Goal: Information Seeking & Learning: Find specific fact

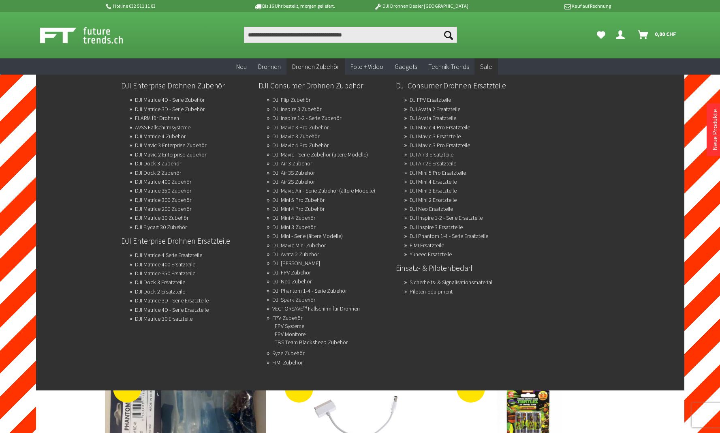
click at [312, 128] on link "DJI Mavic 3 Pro Zubehör" at bounding box center [300, 127] width 56 height 11
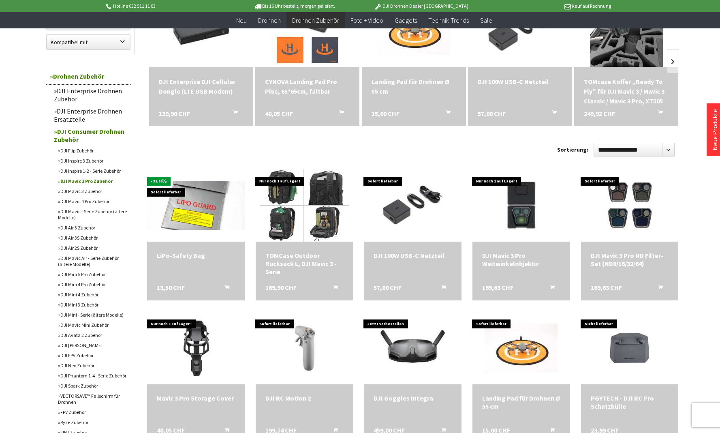
scroll to position [144, 0]
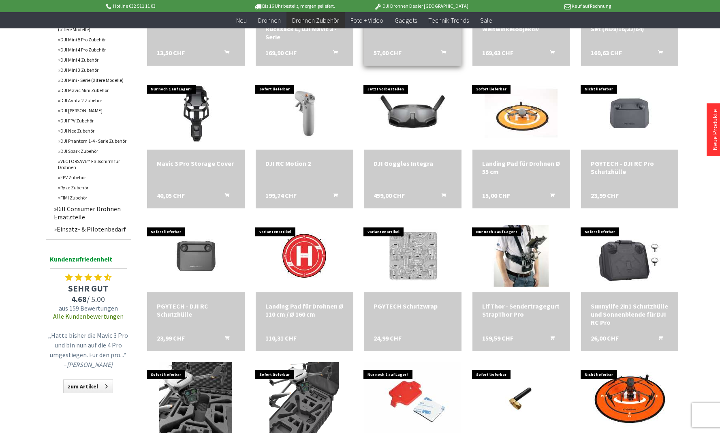
scroll to position [377, 0]
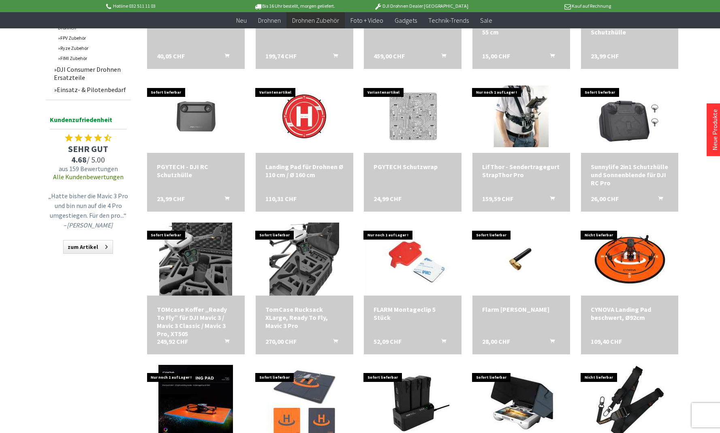
scroll to position [516, 0]
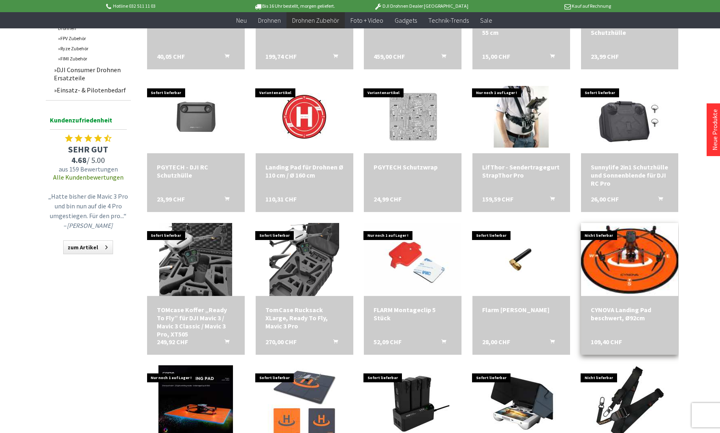
click at [651, 255] on img at bounding box center [630, 259] width 102 height 102
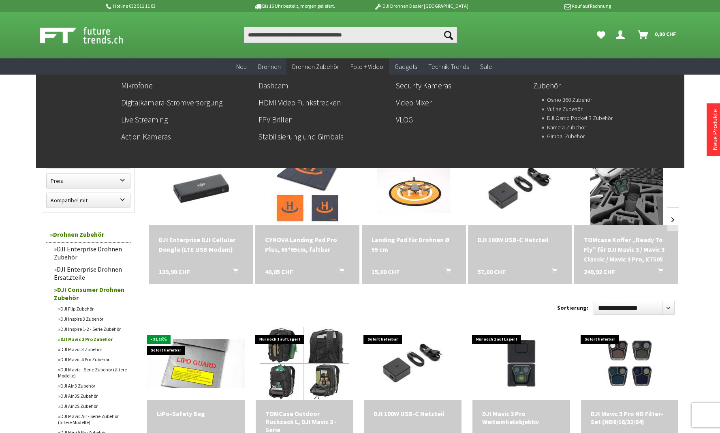
click at [288, 84] on link "Dashcam" at bounding box center [324, 86] width 131 height 14
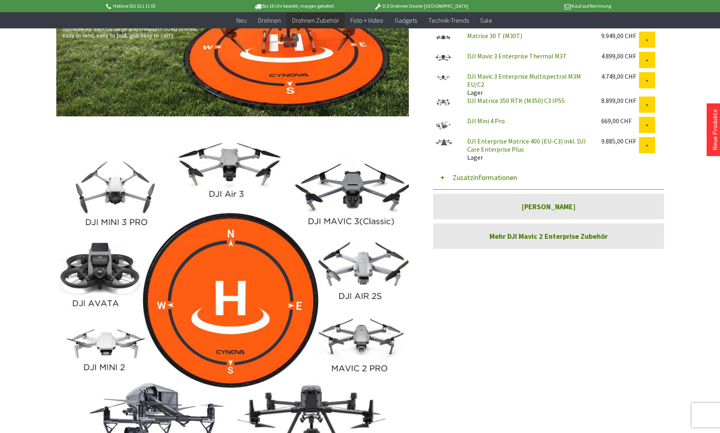
scroll to position [408, 0]
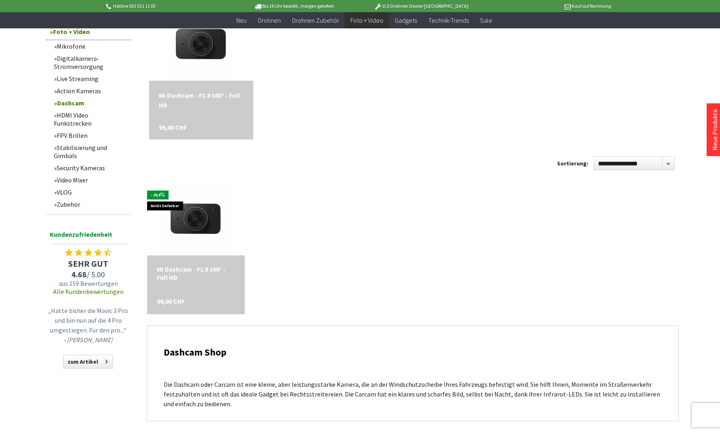
scroll to position [128, 0]
click at [219, 99] on div "MI Dashcam - F1.8 160° - Full HD" at bounding box center [201, 100] width 85 height 19
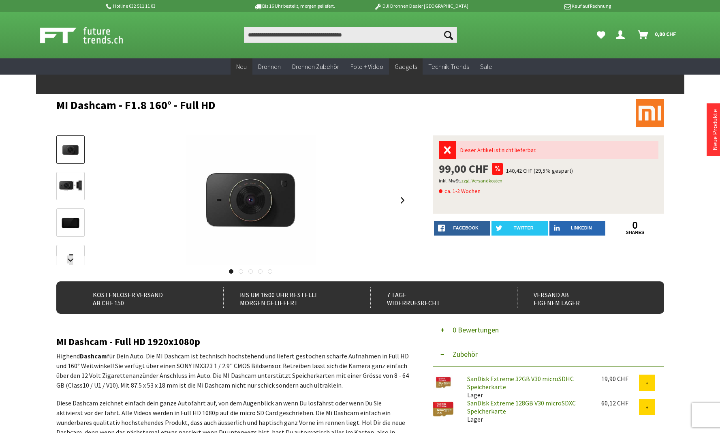
click at [244, 69] on span "Neu" at bounding box center [241, 66] width 11 height 8
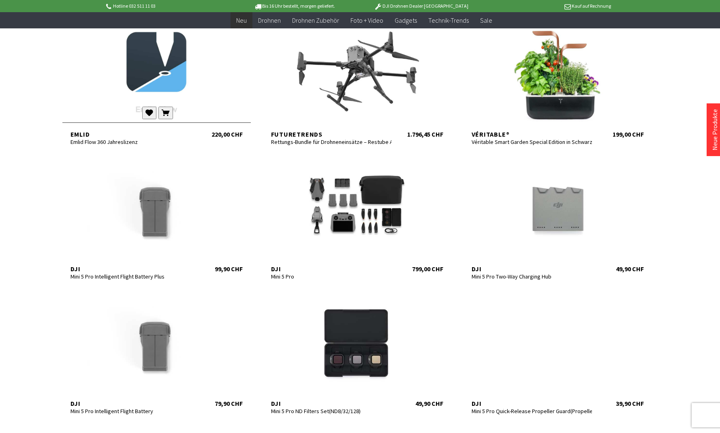
scroll to position [327, 0]
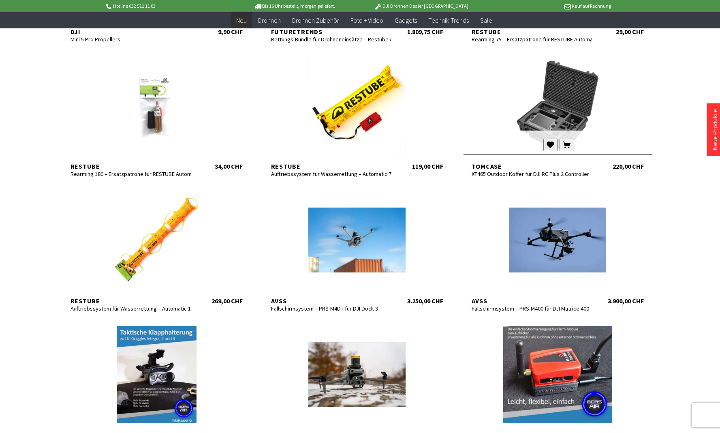
scroll to position [666, 0]
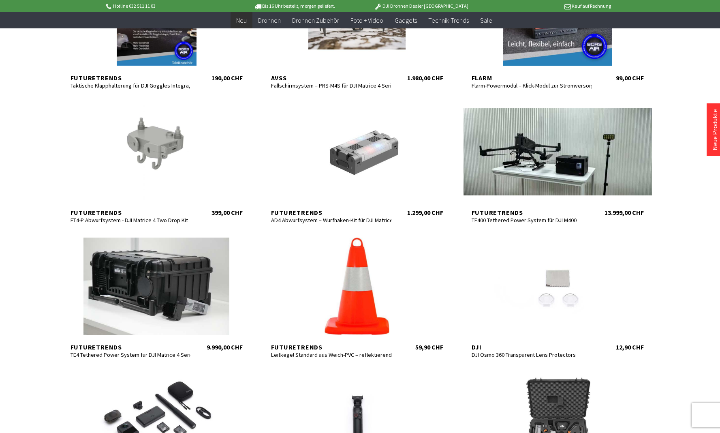
scroll to position [1024, 0]
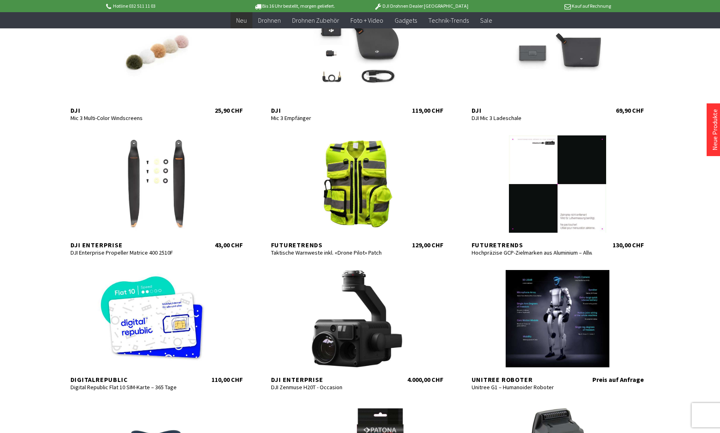
scroll to position [1845, 0]
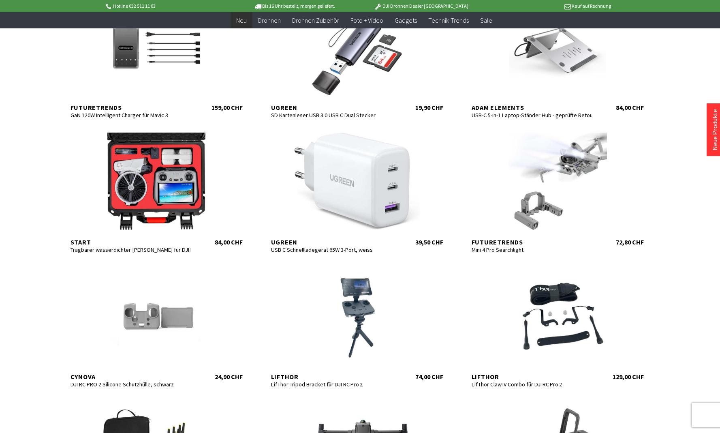
scroll to position [2351, 0]
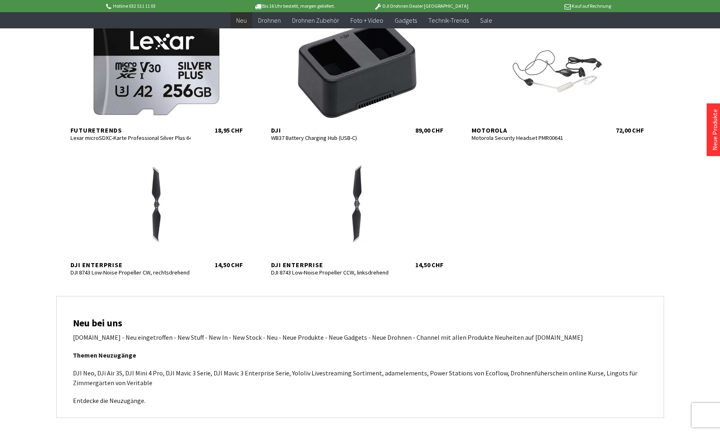
scroll to position [3165, 0]
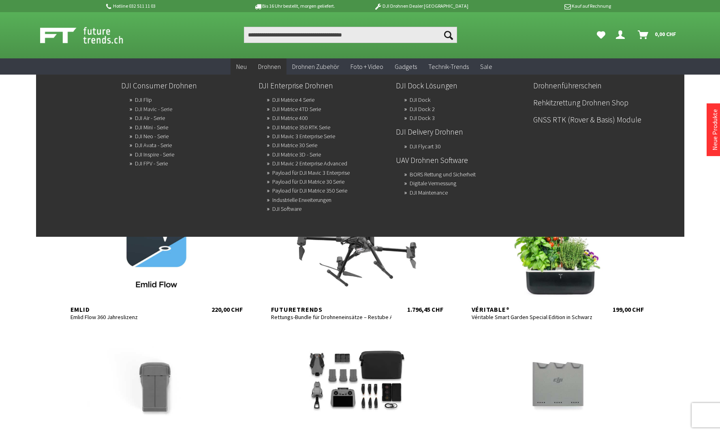
click at [147, 111] on link "DJI Mavic - Serie" at bounding box center [153, 108] width 37 height 11
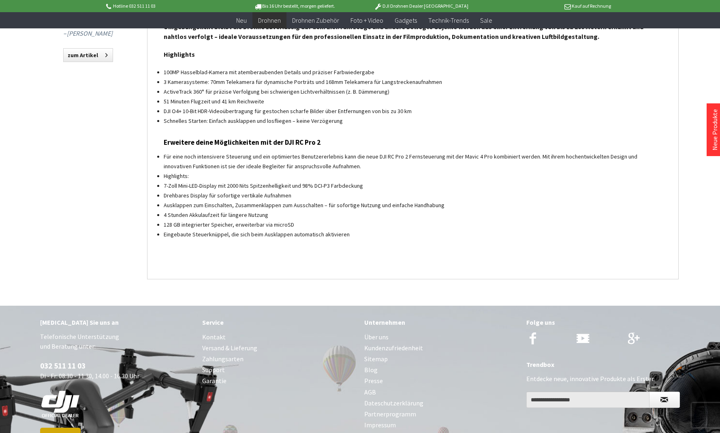
scroll to position [864, 0]
drag, startPoint x: 280, startPoint y: 140, endPoint x: 317, endPoint y: 144, distance: 37.0
click at [317, 144] on h3 "Erweitere deine Möglichkeiten mit der DJI RC Pro 2" at bounding box center [413, 142] width 499 height 11
copy h3 "DJI RC Pro 2"
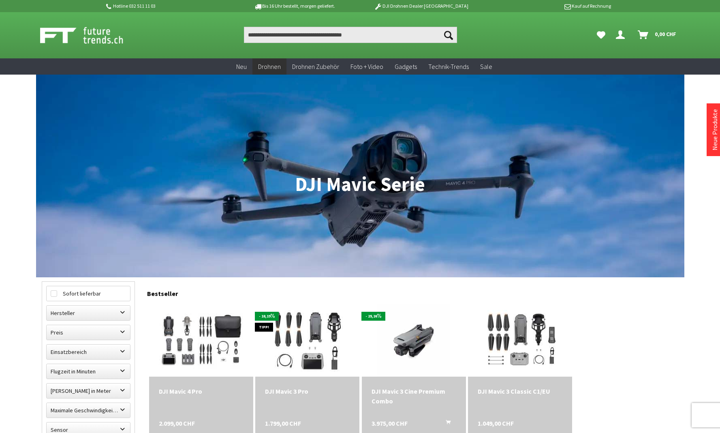
scroll to position [0, 0]
click at [264, 35] on input "Produkt, Marke, Kategorie, EAN, Artikelnummer…" at bounding box center [350, 35] width 213 height 16
paste input "**********"
type input "**********"
click at [449, 35] on button "Suchen" at bounding box center [448, 35] width 17 height 16
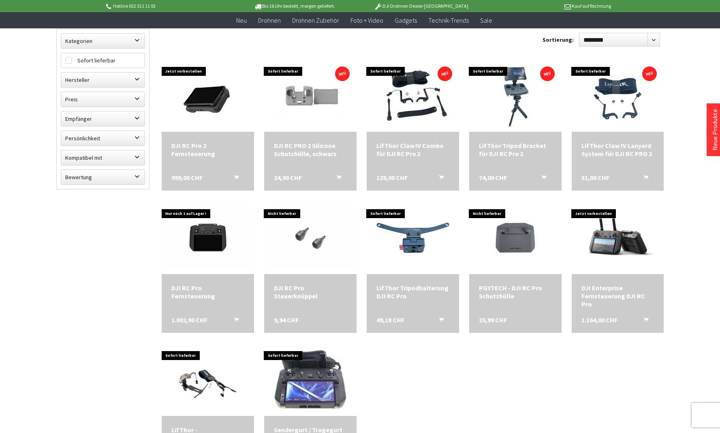
scroll to position [142, 0]
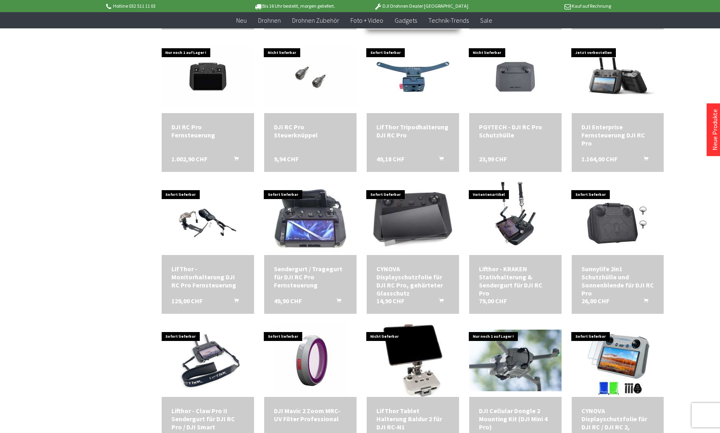
scroll to position [278, 0]
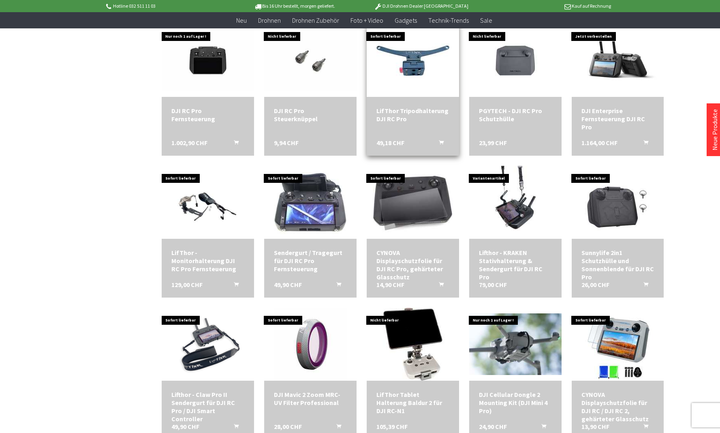
scroll to position [274, 0]
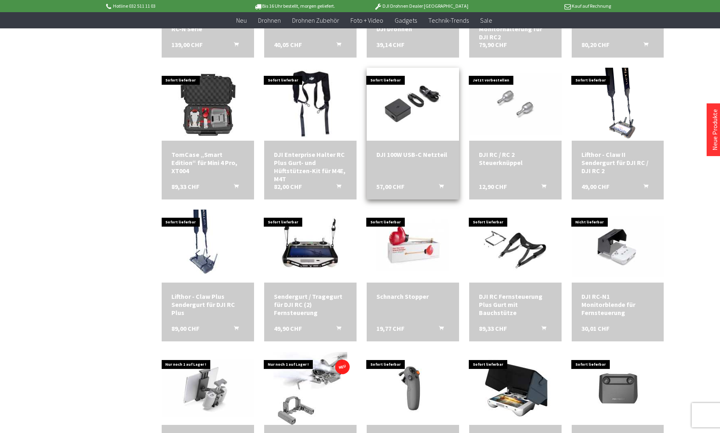
scroll to position [936, 0]
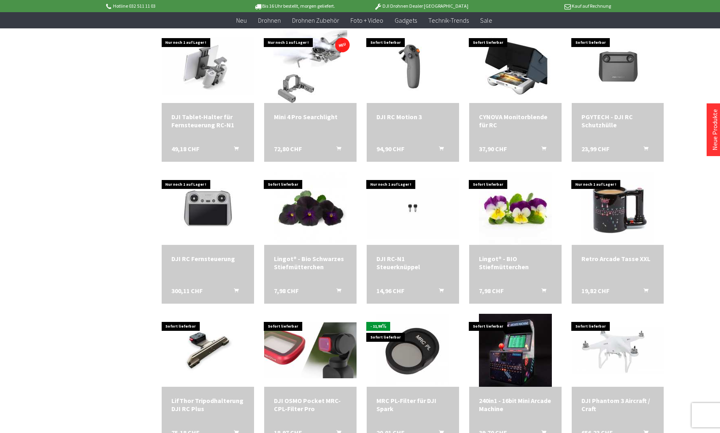
scroll to position [1282, 0]
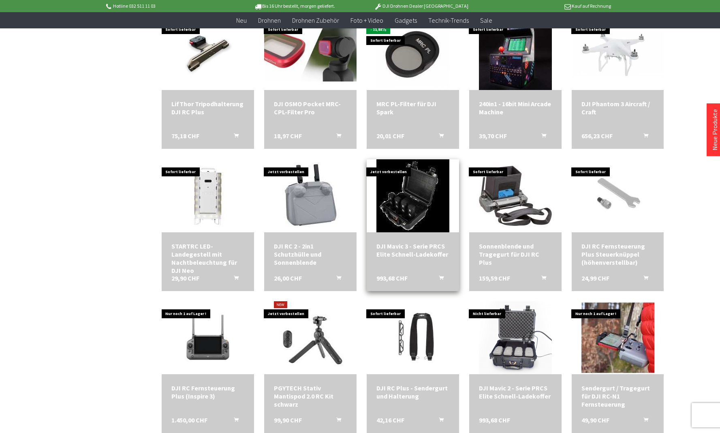
scroll to position [1512, 0]
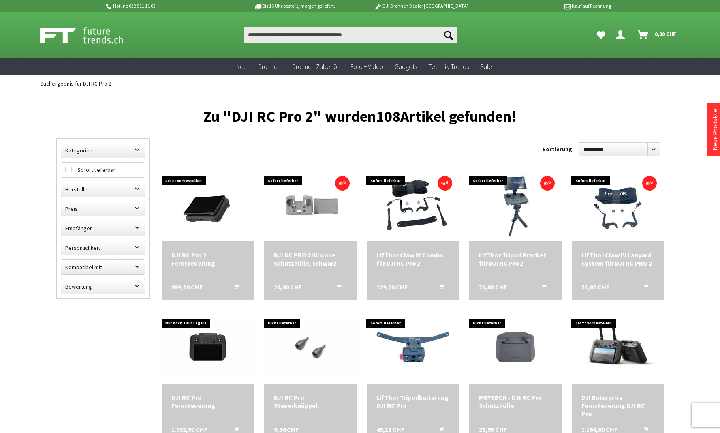
click at [621, 32] on icon "Dein Konto" at bounding box center [620, 31] width 9 height 6
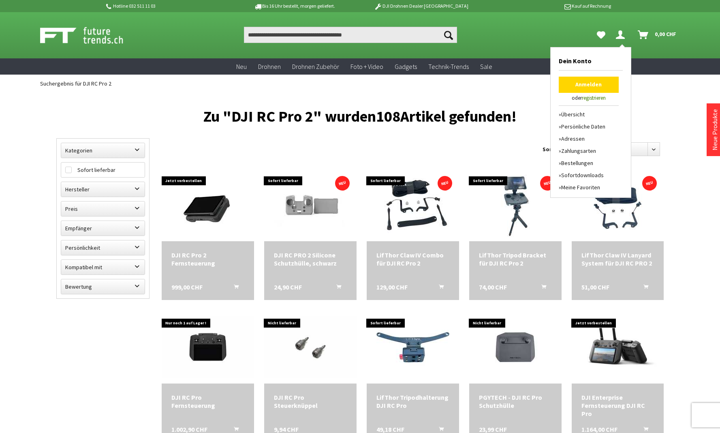
click at [581, 83] on link "Anmelden" at bounding box center [589, 85] width 60 height 16
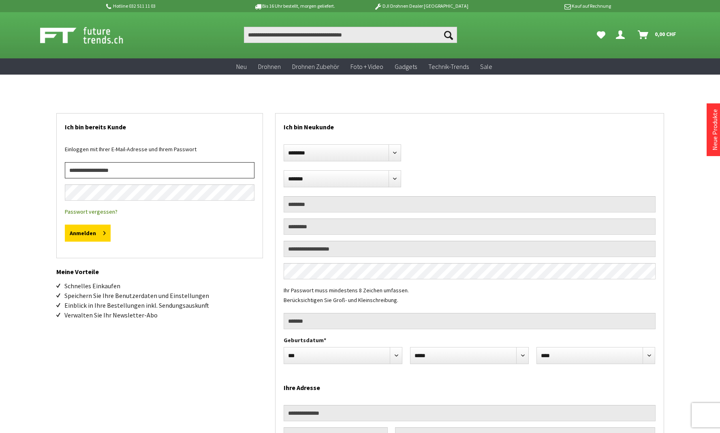
type input "**********"
click at [87, 233] on button "Anmelden" at bounding box center [88, 233] width 46 height 17
click at [98, 234] on button "Anmelden" at bounding box center [88, 233] width 46 height 17
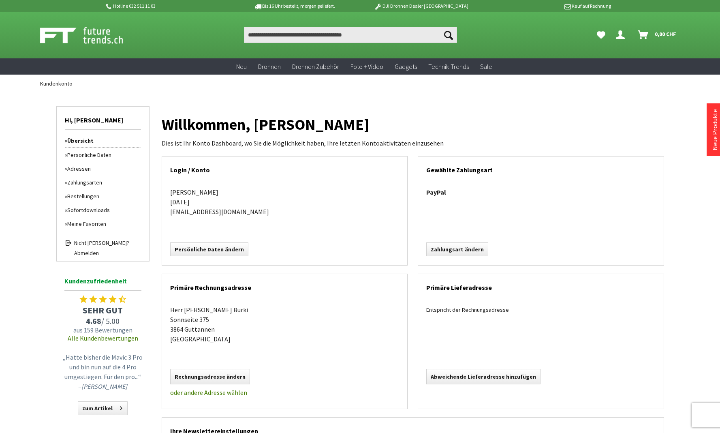
click at [87, 143] on link "Übersicht" at bounding box center [103, 141] width 76 height 14
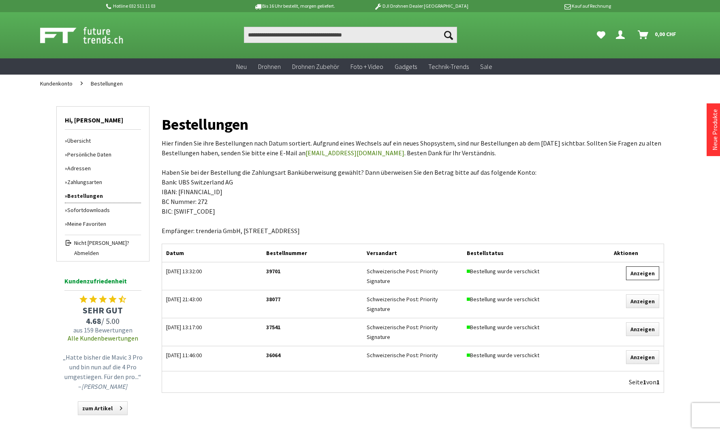
click at [637, 272] on link "Anzeigen" at bounding box center [642, 273] width 33 height 14
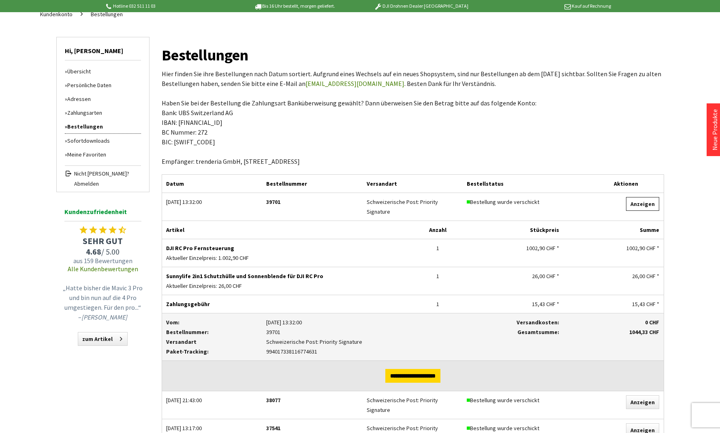
scroll to position [74, 0]
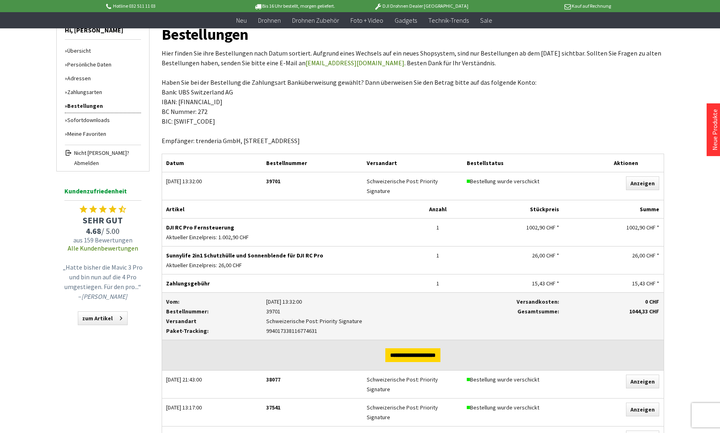
drag, startPoint x: 231, startPoint y: 225, endPoint x: 163, endPoint y: 222, distance: 69.0
click at [163, 222] on div "DJI RC Pro Fernsteuerung Aktueller Einzelpreis: 1.002,90 CHF" at bounding box center [287, 233] width 251 height 28
copy p "DJI RC Pro Fernsteuerung"
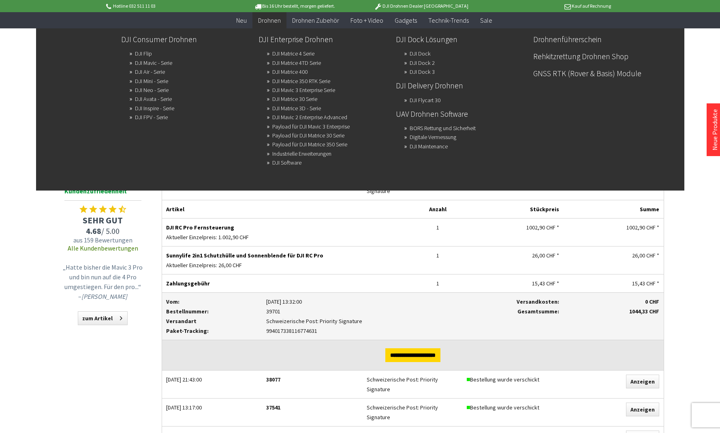
click at [272, 24] on span "Drohnen" at bounding box center [269, 20] width 23 height 8
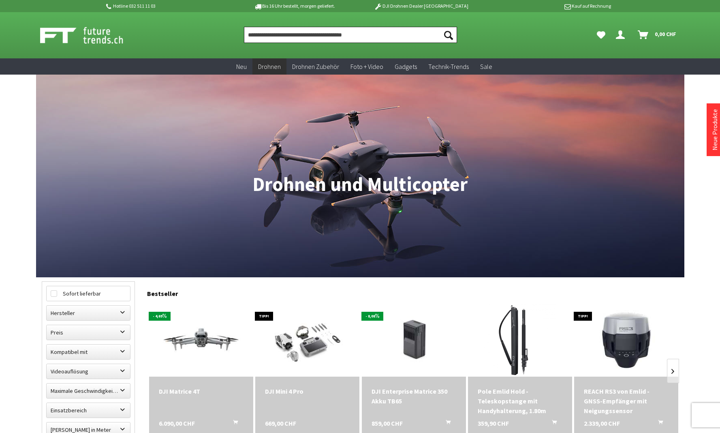
click at [259, 34] on input "Produkt, Marke, Kategorie, EAN, Artikelnummer…" at bounding box center [350, 35] width 213 height 16
paste input "**********"
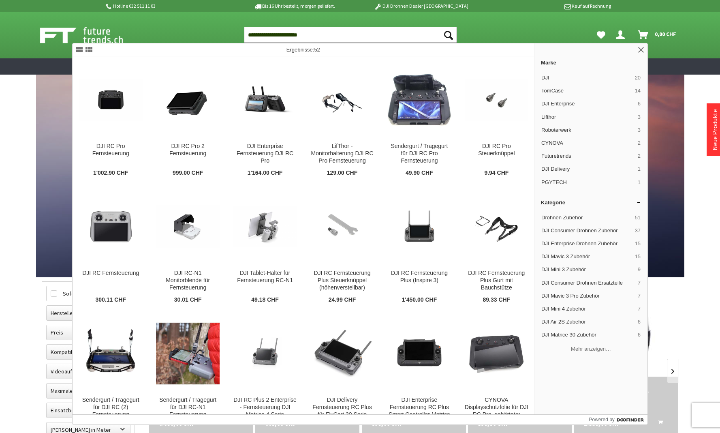
type input "**********"
click at [449, 35] on button "Suchen" at bounding box center [448, 35] width 17 height 16
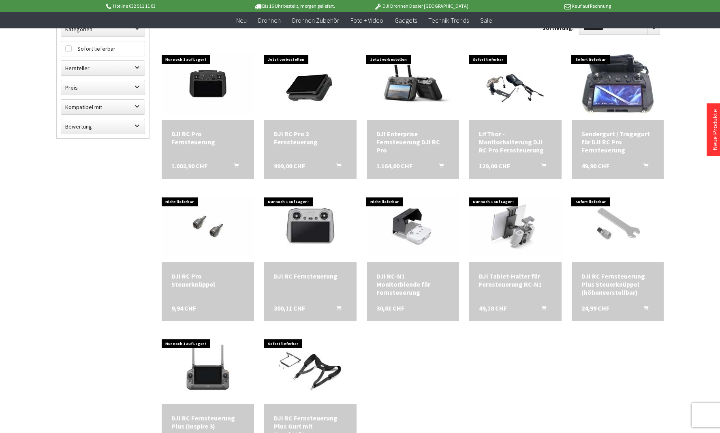
scroll to position [117, 0]
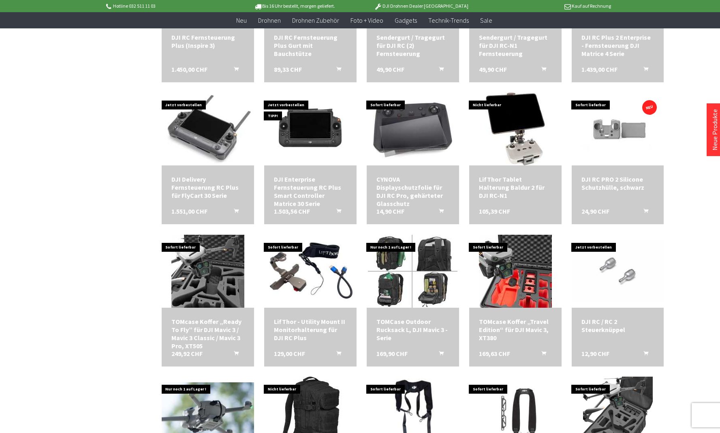
scroll to position [488, 0]
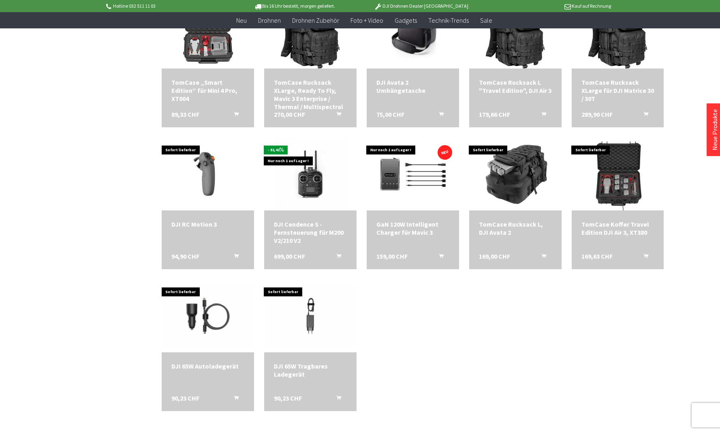
scroll to position [1338, 0]
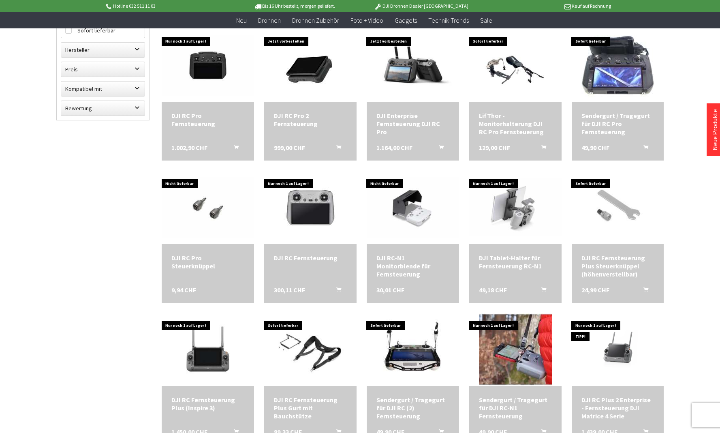
scroll to position [80, 0]
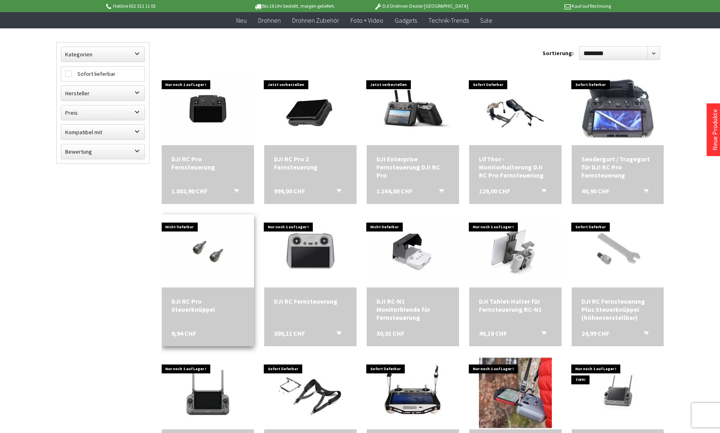
click at [225, 246] on img at bounding box center [208, 251] width 92 height 62
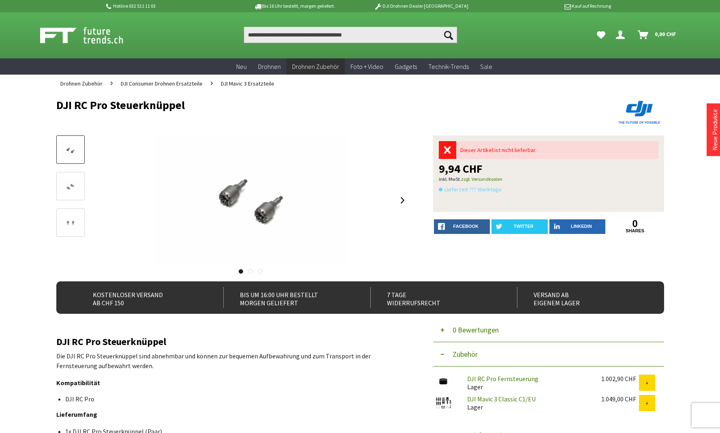
drag, startPoint x: 57, startPoint y: 102, endPoint x: 188, endPoint y: 107, distance: 131.4
click at [188, 107] on h1 "DJI RC Pro Steuerknüppel" at bounding box center [299, 105] width 486 height 12
copy h1 "DJI RC Pro Steuerknüppel"
